Goal: Transaction & Acquisition: Purchase product/service

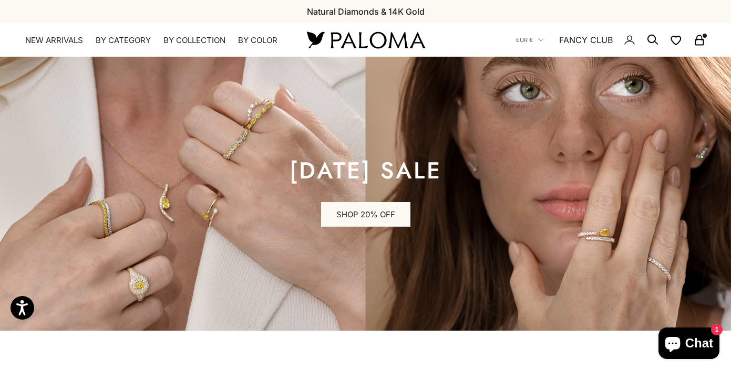
click at [697, 40] on icon "Secondary navigation" at bounding box center [699, 38] width 5 height 5
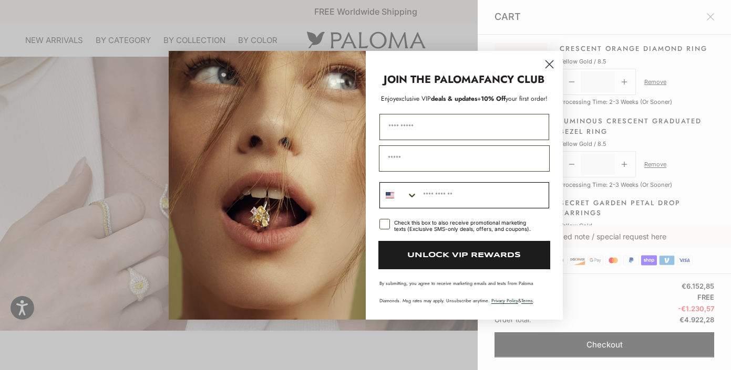
click at [412, 195] on icon "Search Countries" at bounding box center [412, 195] width 11 height 11
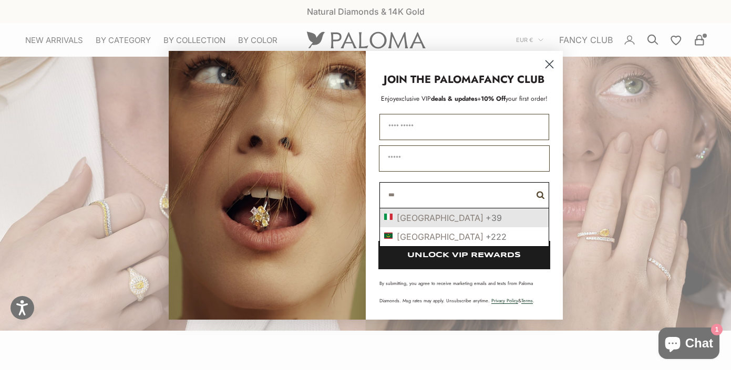
type input "***"
click at [486, 221] on div "+39" at bounding box center [494, 218] width 16 height 11
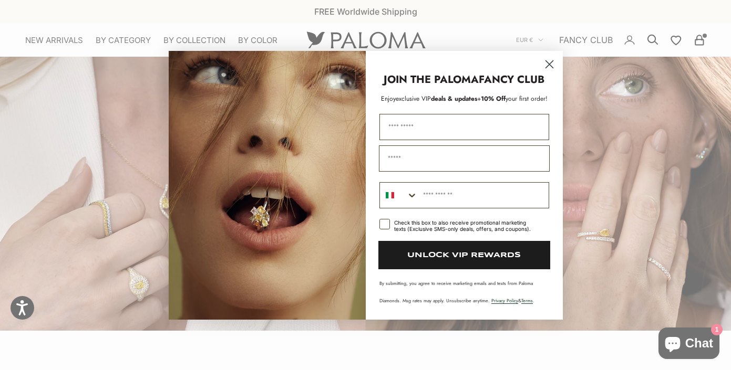
click at [551, 61] on icon "Close dialog" at bounding box center [549, 64] width 18 height 18
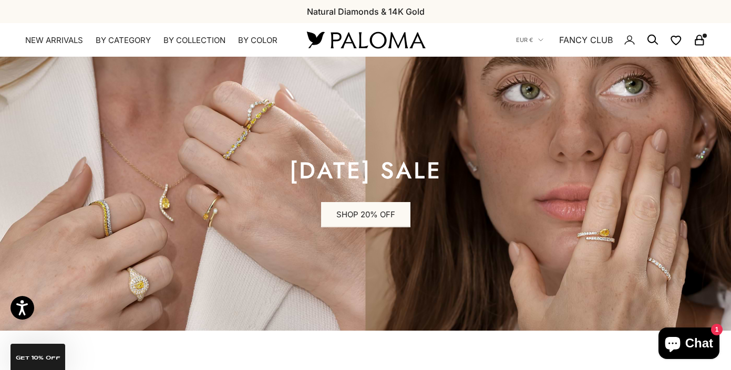
click at [699, 40] on icon "Secondary navigation" at bounding box center [699, 40] width 13 height 13
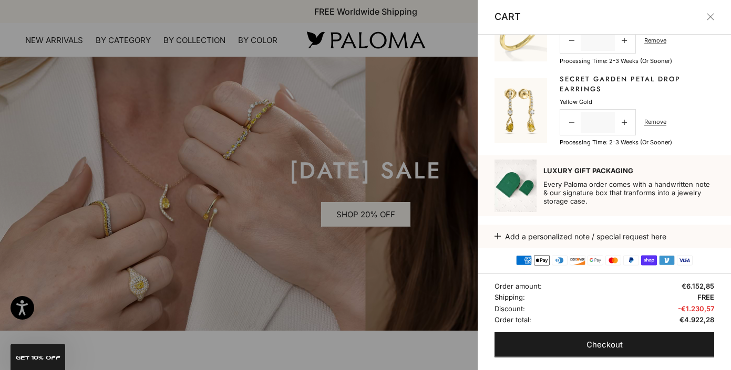
scroll to position [126, 0]
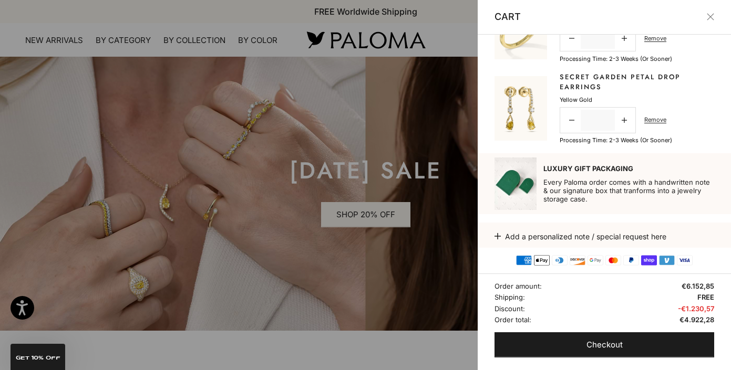
click at [595, 81] on link "Secret Garden Petal Drop Earrings" at bounding box center [637, 82] width 154 height 20
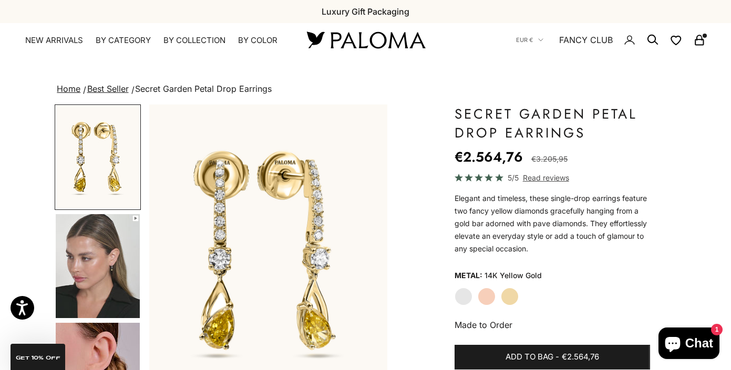
click at [695, 37] on icon "Secondary navigation" at bounding box center [699, 40] width 13 height 13
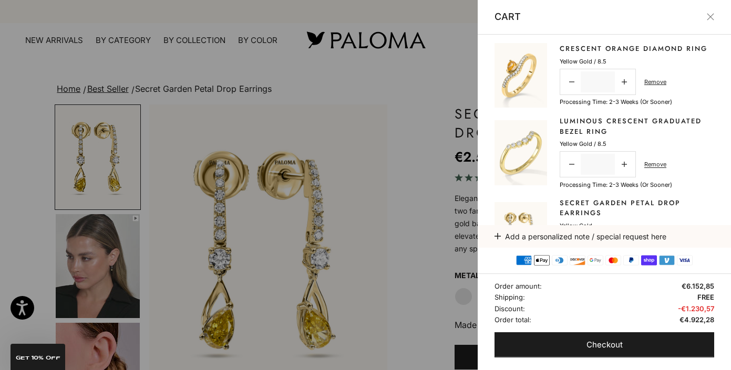
click at [439, 143] on div at bounding box center [365, 185] width 731 height 370
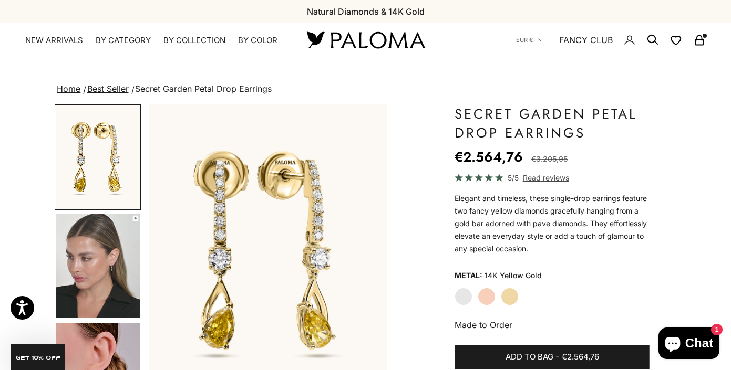
click at [697, 43] on icon "Secondary navigation" at bounding box center [699, 40] width 13 height 13
